Goal: Task Accomplishment & Management: Use online tool/utility

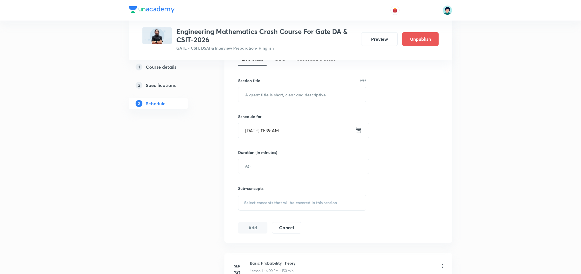
scroll to position [117, 0]
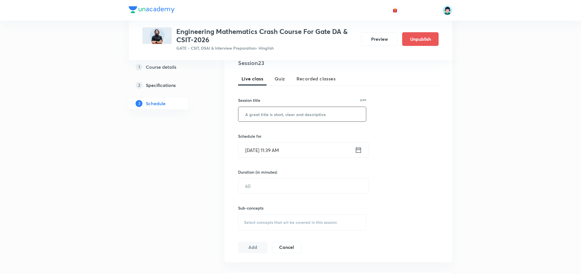
click at [290, 117] on input "text" at bounding box center [302, 114] width 128 height 15
paste input "Bayes theorem"
click at [262, 114] on input "Bayes theorem" at bounding box center [302, 113] width 128 height 15
type input "Bayes Theorem"
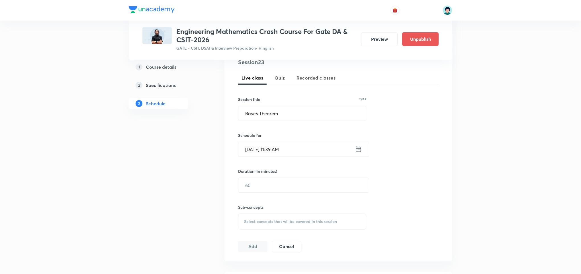
click at [249, 146] on input "Oct 3, 2025, 11:39 AM" at bounding box center [296, 149] width 116 height 15
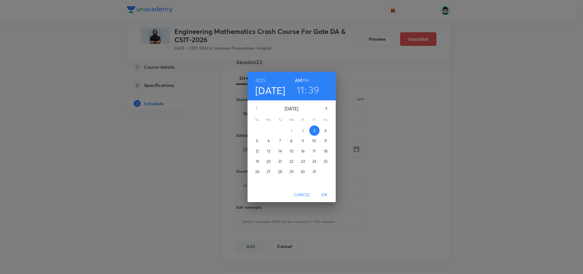
click at [299, 95] on h3 "11" at bounding box center [301, 90] width 8 height 12
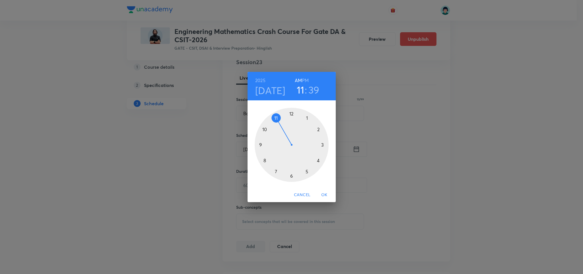
click at [291, 114] on div at bounding box center [292, 145] width 74 height 74
click at [306, 81] on h6 "PM" at bounding box center [305, 80] width 7 height 8
click at [291, 110] on div at bounding box center [292, 145] width 74 height 74
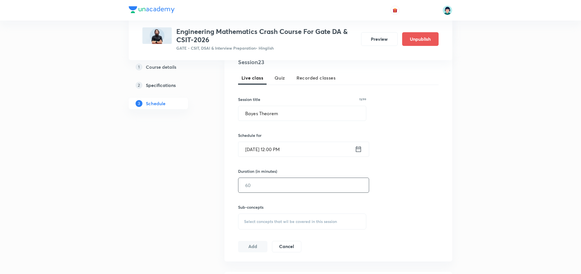
click at [285, 185] on input "text" at bounding box center [303, 185] width 130 height 15
type input "120"
click at [424, 187] on div "Session 23 Live class Quiz Recorded classes Session title 13/99 Bayes Theorem ​…" at bounding box center [338, 155] width 200 height 194
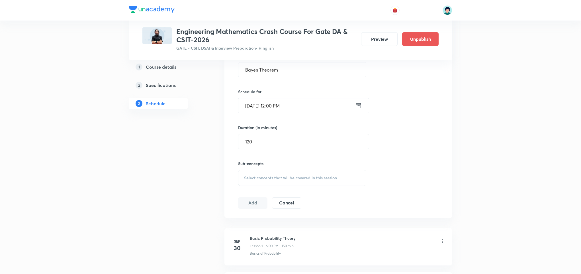
scroll to position [169, 0]
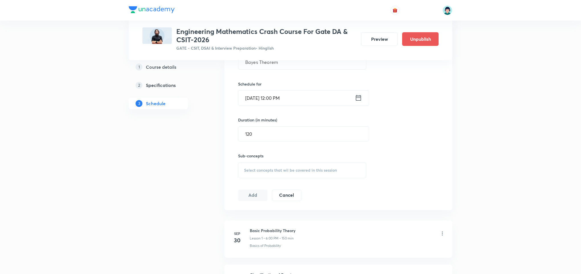
click at [350, 184] on div "Session 23 Live class Quiz Recorded classes Session title 13/99 Bayes Theorem ​…" at bounding box center [338, 104] width 200 height 194
click at [328, 170] on span "Select concepts that wil be covered in this session" at bounding box center [290, 170] width 93 height 5
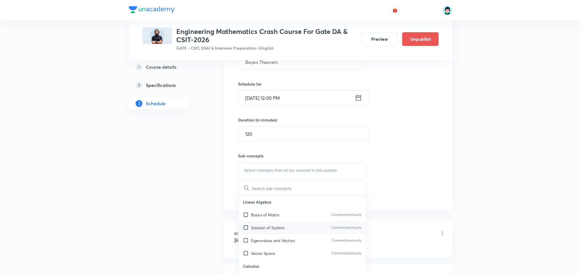
click at [297, 229] on div "Solution of System Covered previously" at bounding box center [302, 227] width 128 height 13
checkbox input "true"
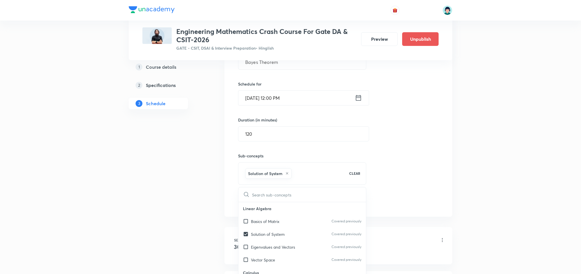
click at [417, 168] on div "Session 23 Live class Quiz Recorded classes Session title 13/99 Bayes Theorem ​…" at bounding box center [338, 107] width 200 height 201
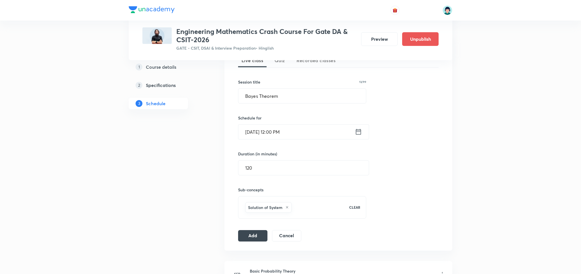
scroll to position [135, 0]
click at [253, 233] on button "Add" at bounding box center [252, 234] width 29 height 11
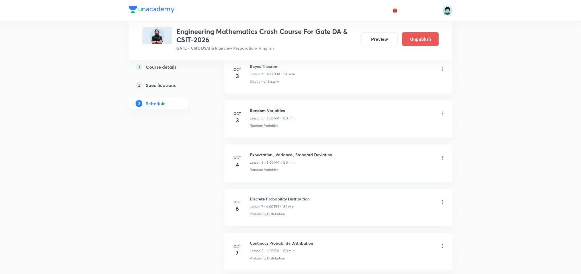
scroll to position [263, 0]
